Goal: Understand process/instructions

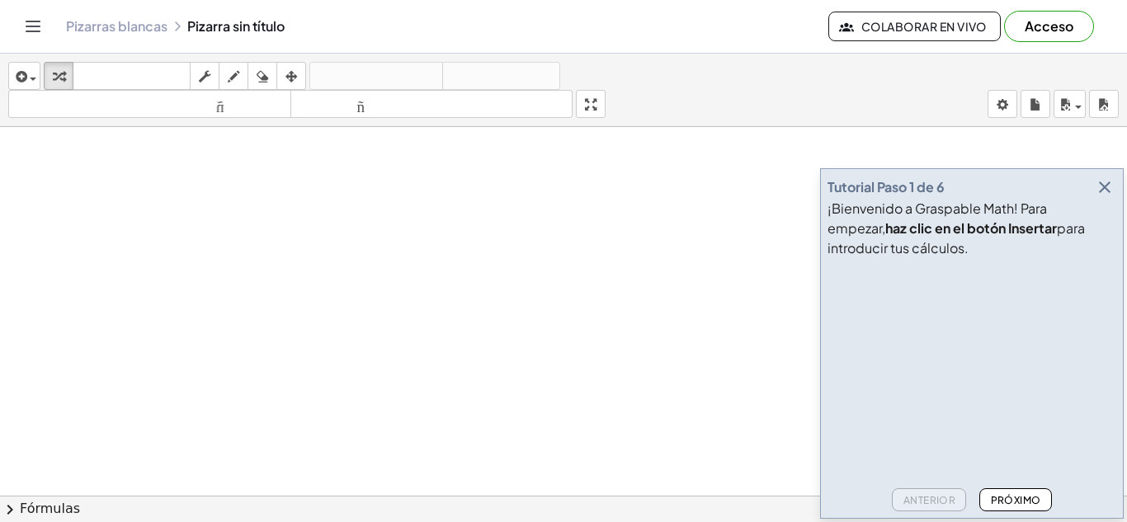
click at [1023, 504] on font "Próximo" at bounding box center [1016, 500] width 50 height 12
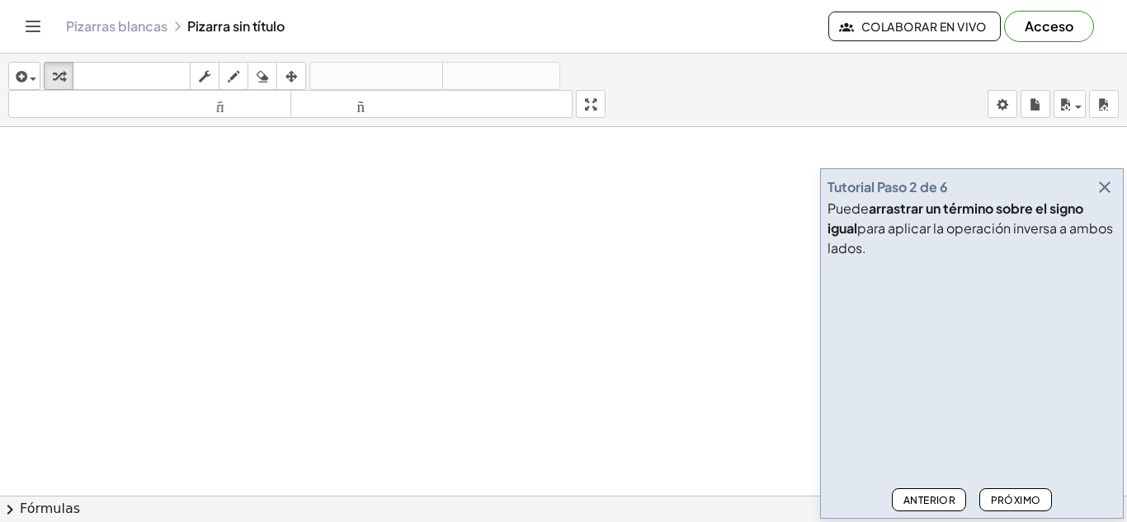
click at [1023, 504] on font "Próximo" at bounding box center [1016, 500] width 50 height 12
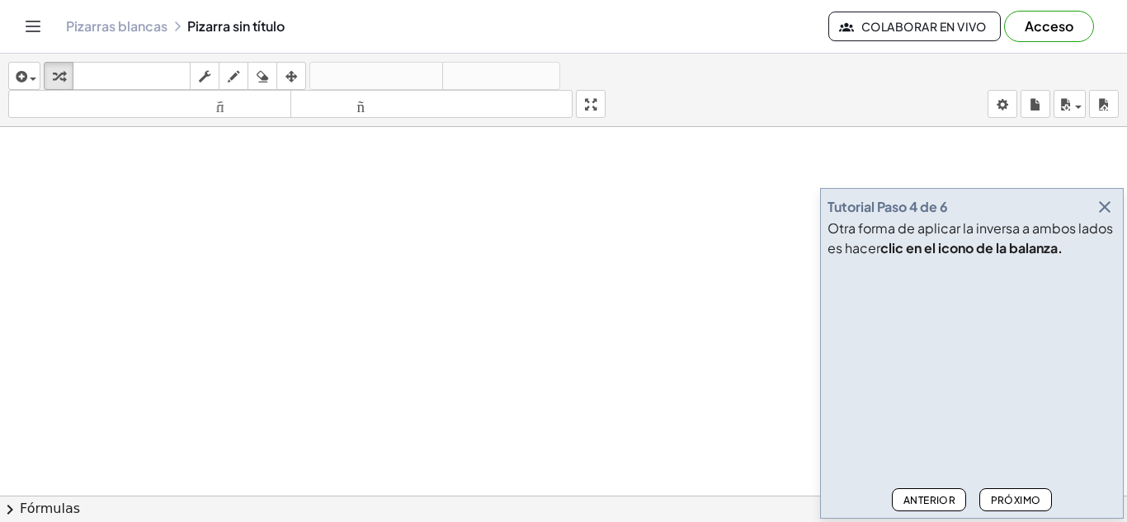
click at [1023, 504] on font "Próximo" at bounding box center [1016, 500] width 50 height 12
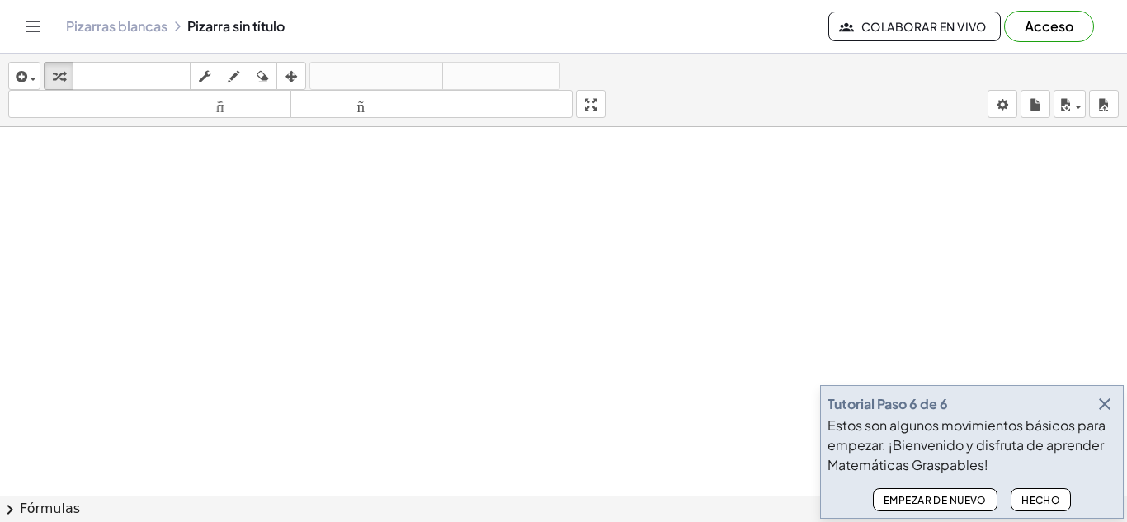
click at [1023, 504] on font "Hecho" at bounding box center [1041, 500] width 39 height 12
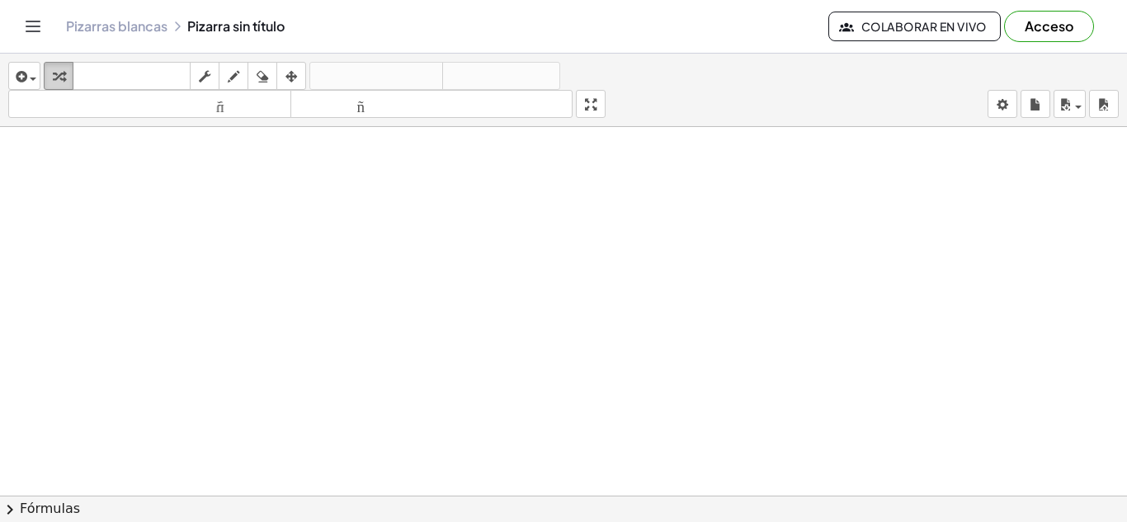
click at [56, 80] on icon "button" at bounding box center [59, 77] width 12 height 20
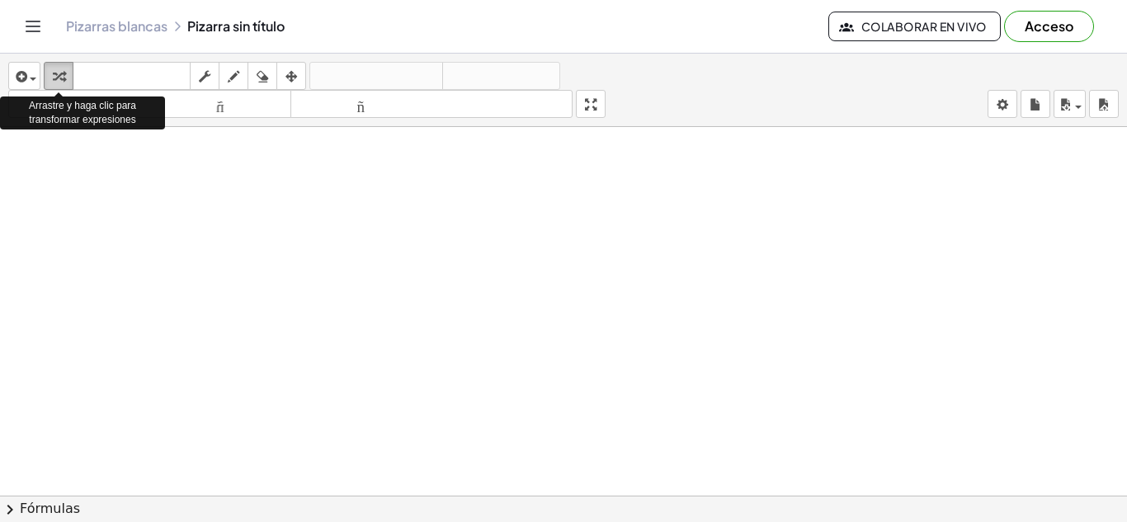
click at [56, 80] on icon "button" at bounding box center [59, 77] width 12 height 20
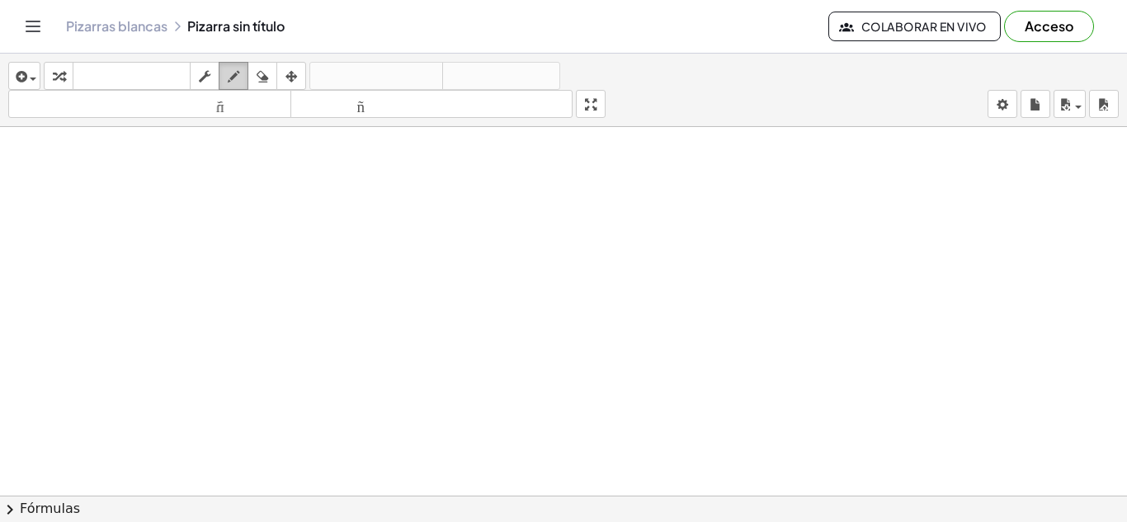
click at [231, 83] on icon "button" at bounding box center [234, 77] width 12 height 20
drag, startPoint x: 239, startPoint y: 218, endPoint x: 324, endPoint y: 314, distance: 128.7
click at [261, 78] on icon "button" at bounding box center [263, 77] width 12 height 20
drag, startPoint x: 258, startPoint y: 196, endPoint x: 324, endPoint y: 314, distance: 134.8
